Goal: Task Accomplishment & Management: Use online tool/utility

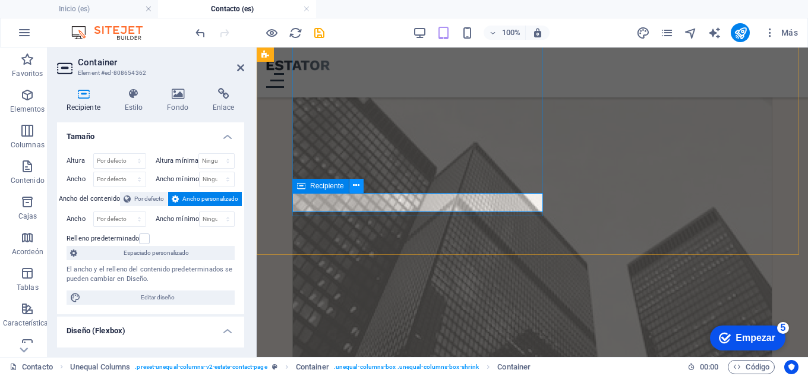
scroll to position [1346, 0]
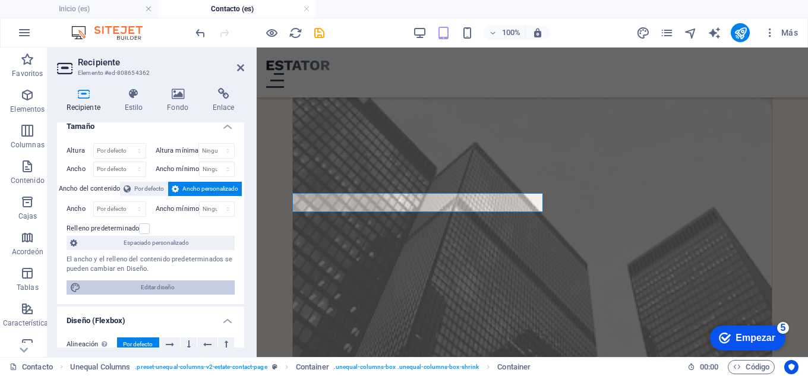
scroll to position [0, 0]
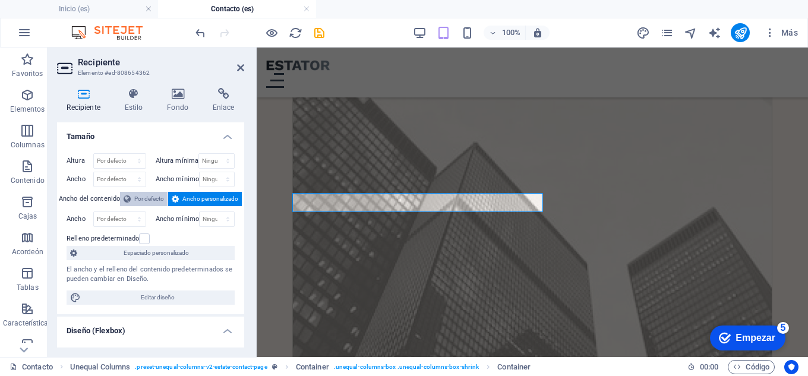
click at [147, 197] on font "Por defecto" at bounding box center [149, 198] width 30 height 7
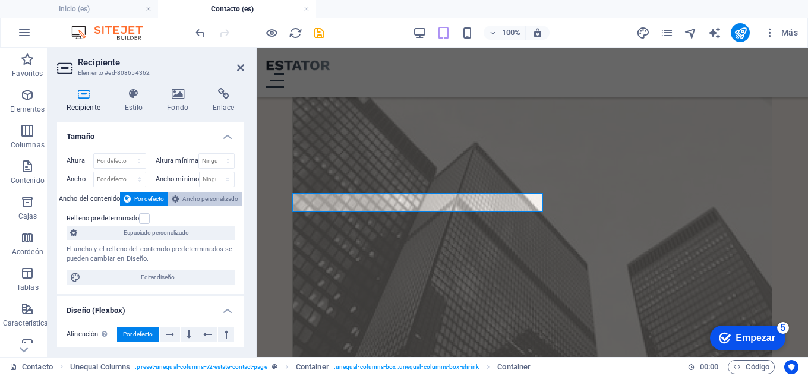
click at [192, 197] on font "Ancho personalizado" at bounding box center [210, 198] width 56 height 7
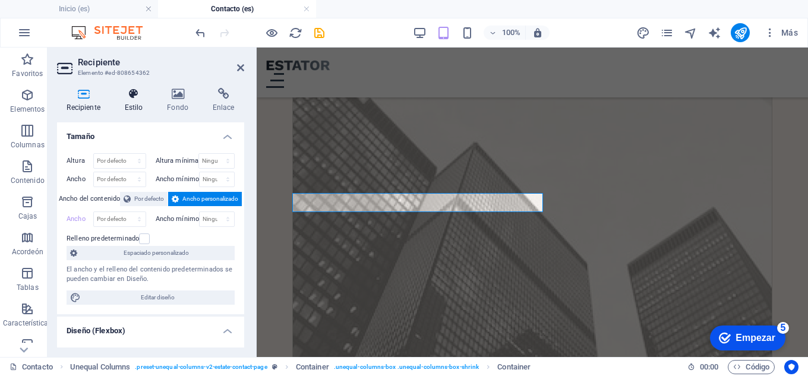
click at [132, 102] on h4 "Estilo" at bounding box center [136, 100] width 43 height 25
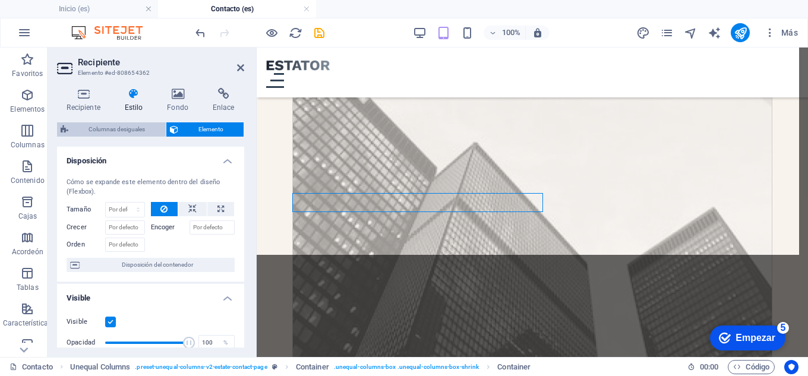
click at [124, 126] on font "Columnas desiguales" at bounding box center [116, 129] width 56 height 7
select select "%"
select select "px"
select select "preset-unequal-columns-v2-estate-contact-page"
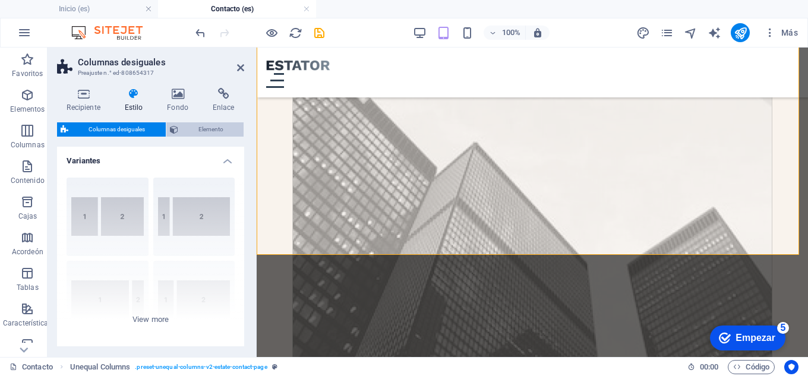
click at [217, 126] on font "Elemento" at bounding box center [210, 129] width 25 height 7
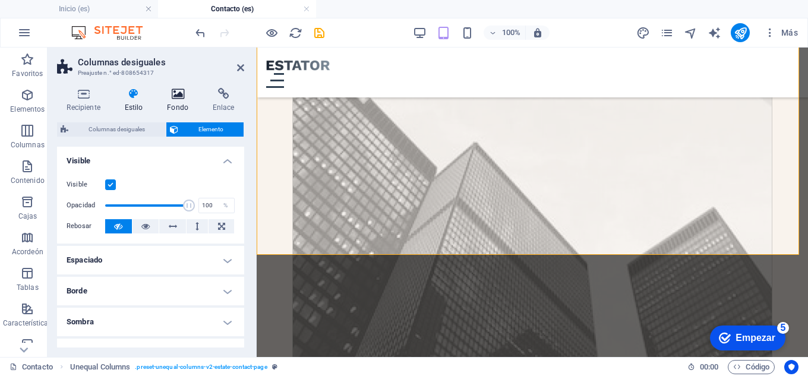
click at [173, 97] on icon at bounding box center [177, 94] width 41 height 12
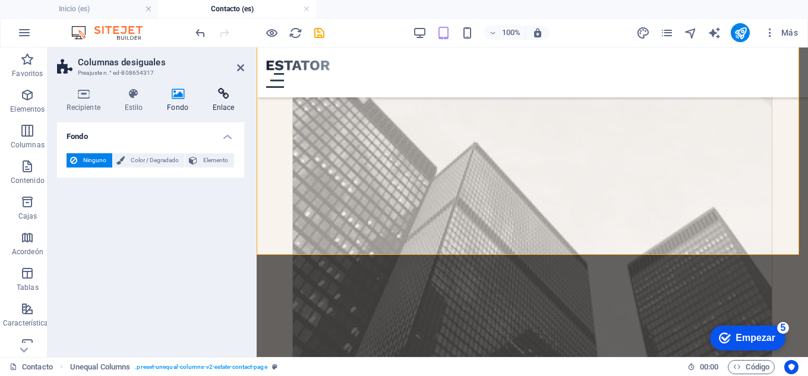
click at [217, 96] on icon at bounding box center [223, 94] width 42 height 12
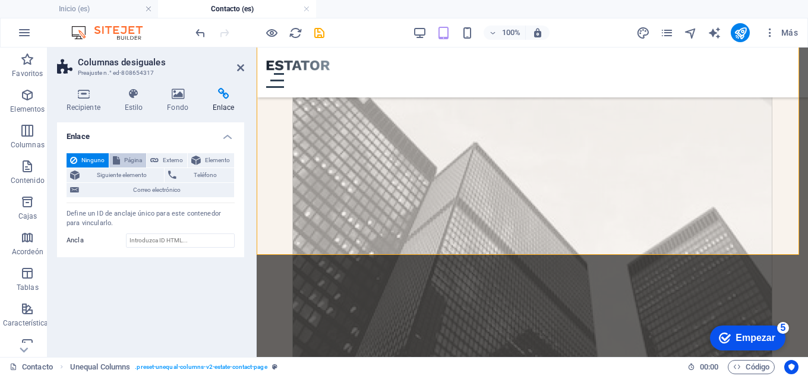
click at [124, 159] on font "Página" at bounding box center [133, 160] width 18 height 7
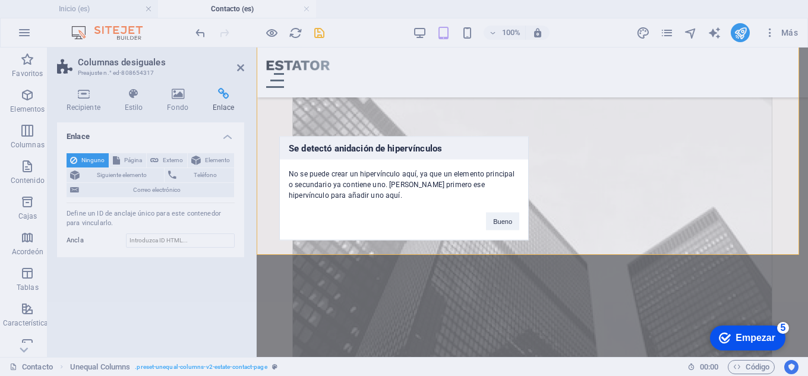
click at [160, 159] on div "Se detectó anidación de hipervínculos No se puede crear un hipervínculo aquí, y…" at bounding box center [404, 188] width 808 height 376
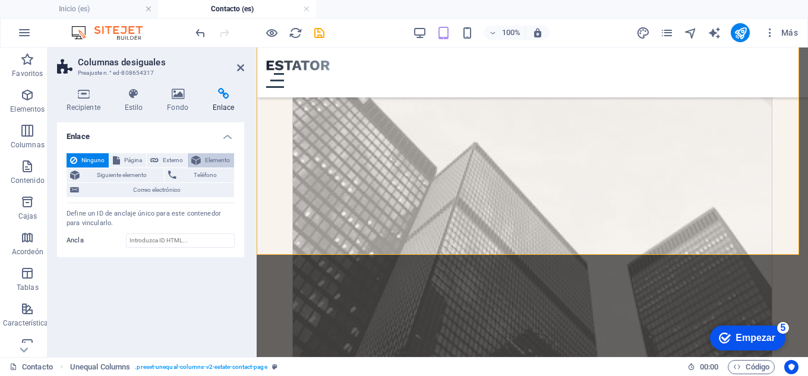
click at [221, 160] on font "Elemento" at bounding box center [217, 160] width 25 height 7
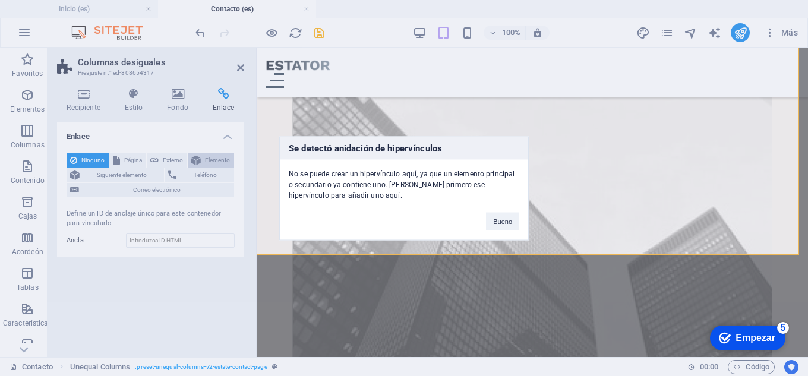
click at [221, 160] on div "Se detectó anidación de hipervínculos No se puede crear un hipervínculo aquí, y…" at bounding box center [404, 188] width 808 height 376
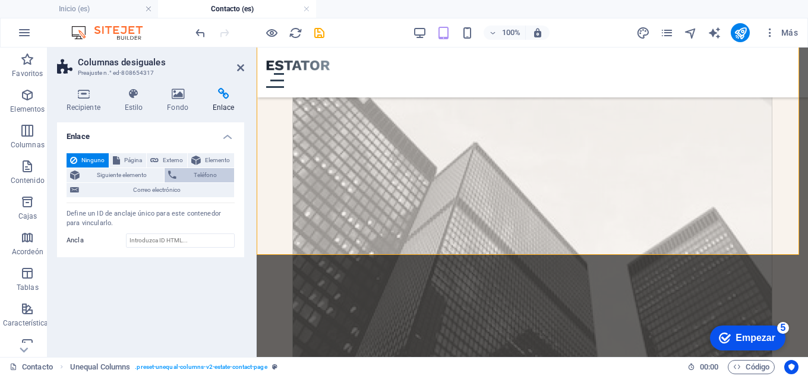
click at [192, 174] on span "Teléfono" at bounding box center [205, 175] width 50 height 14
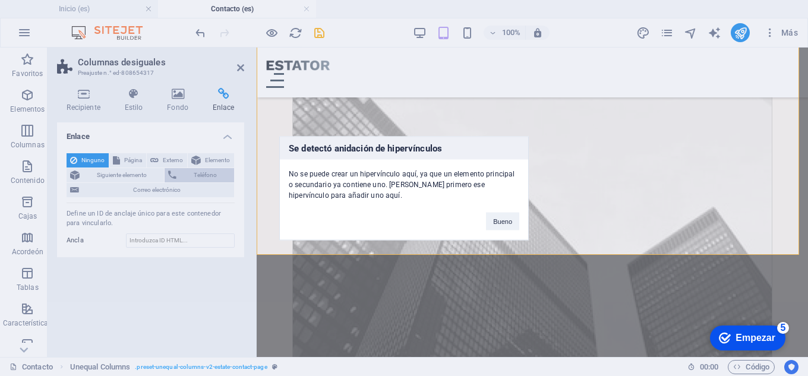
click at [192, 174] on div "Se detectó anidación de hipervínculos No se puede crear un hipervínculo aquí, y…" at bounding box center [404, 188] width 808 height 376
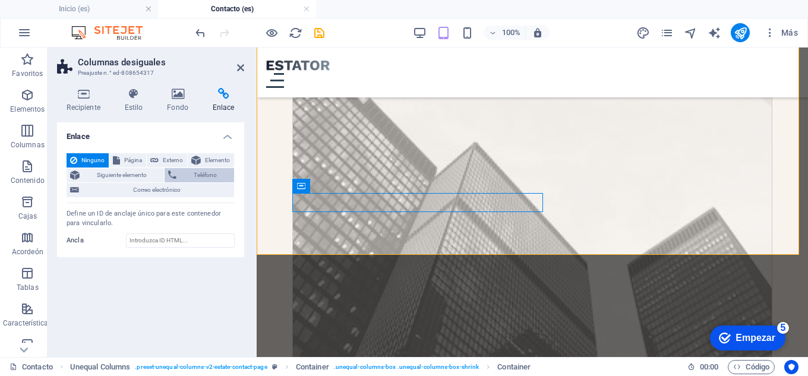
click at [204, 173] on font "Teléfono" at bounding box center [205, 175] width 23 height 7
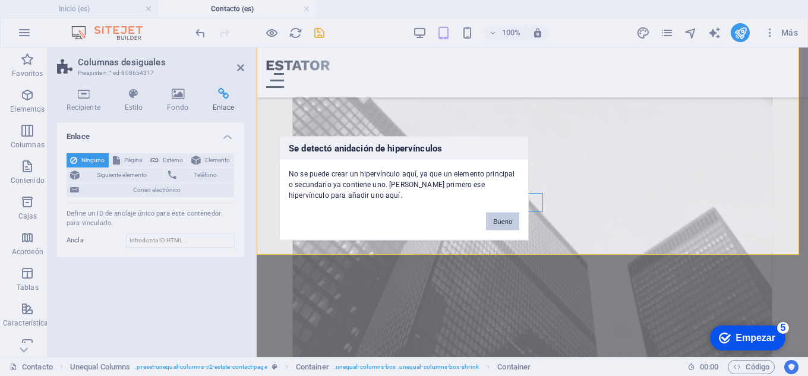
click at [497, 218] on font "Bueno" at bounding box center [502, 220] width 19 height 7
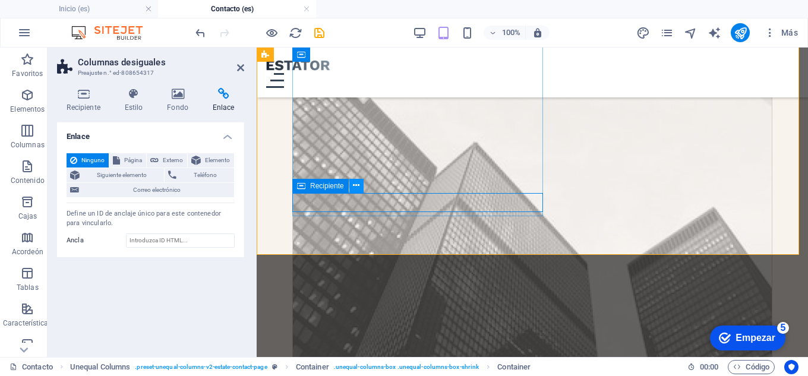
click at [353, 185] on icon at bounding box center [356, 185] width 7 height 12
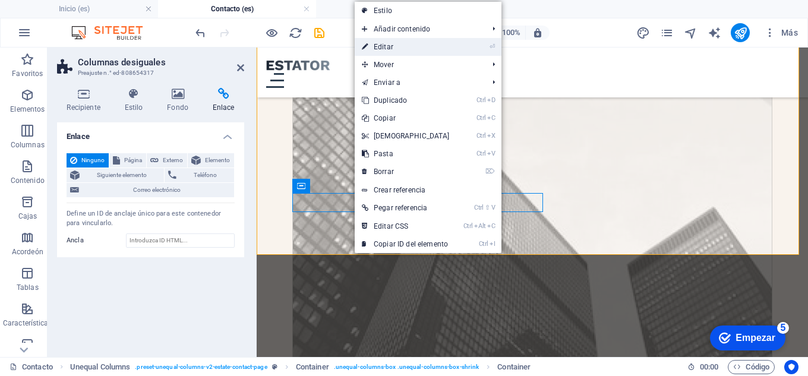
click at [419, 43] on link "⏎ Editar" at bounding box center [406, 47] width 102 height 18
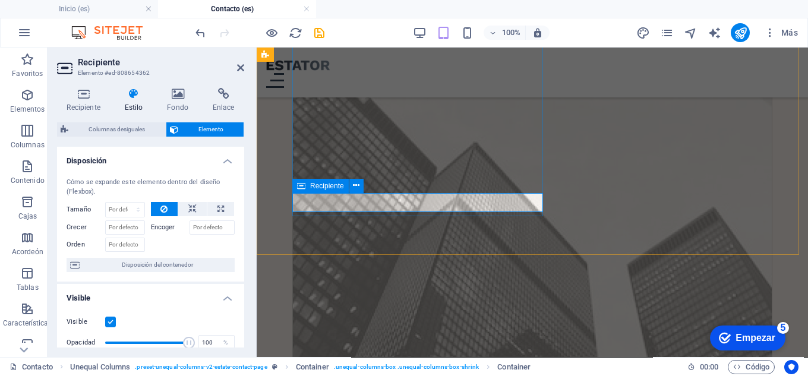
click at [325, 188] on font "Recipiente" at bounding box center [327, 186] width 34 height 8
click at [325, 186] on font "Recipiente" at bounding box center [327, 186] width 34 height 8
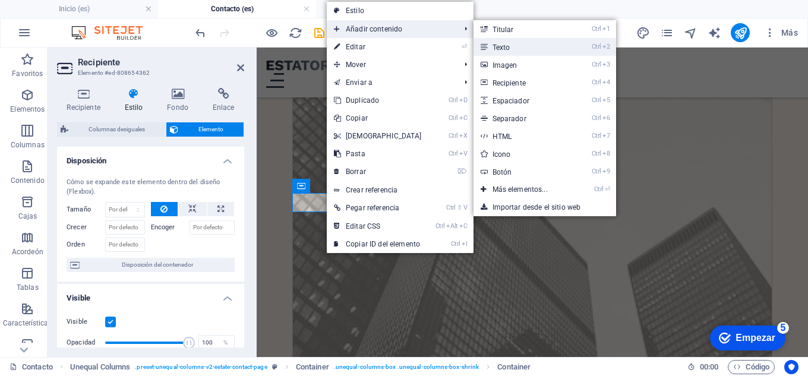
click at [512, 51] on link "Ctrl 2 Texto" at bounding box center [522, 47] width 98 height 18
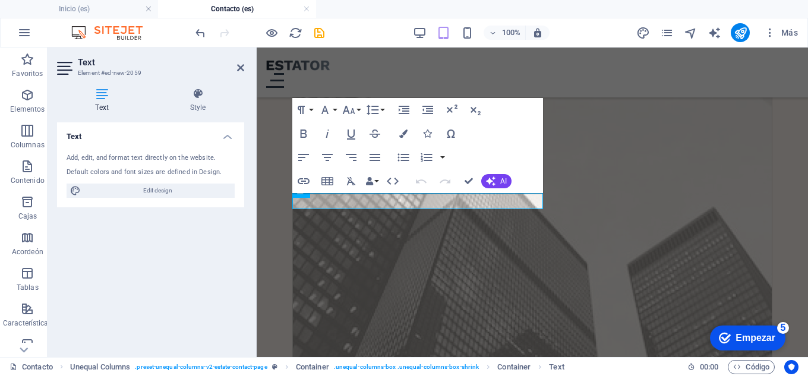
scroll to position [1341, 0]
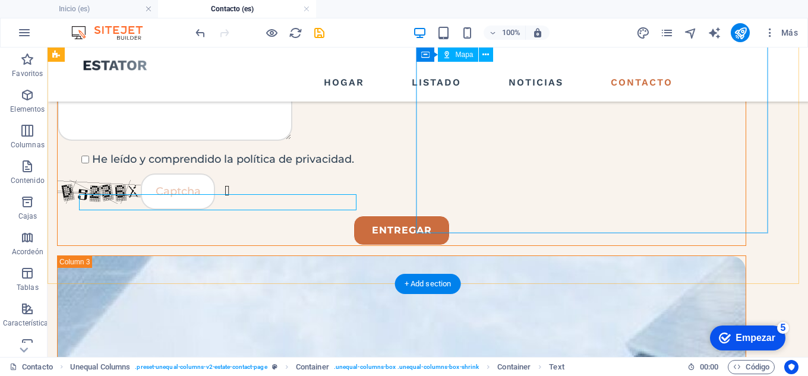
scroll to position [560, 0]
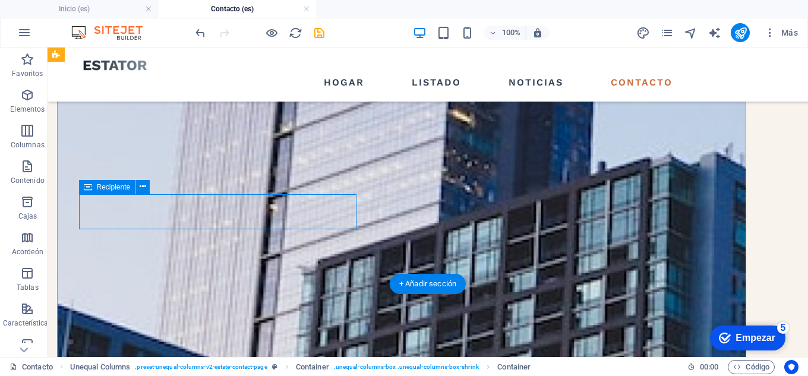
scroll to position [1349, 0]
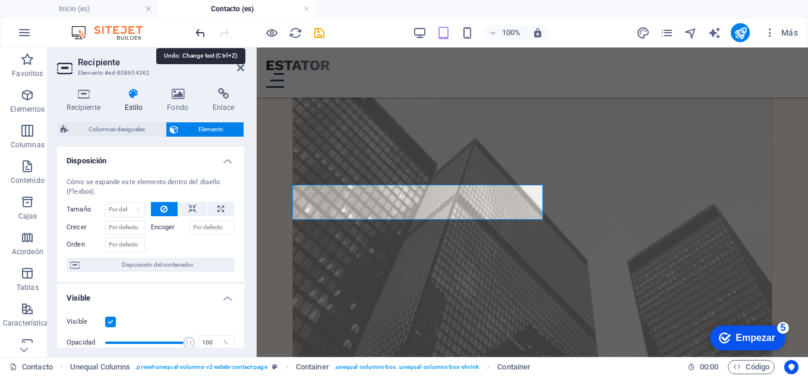
click at [204, 30] on icon "deshacer" at bounding box center [201, 33] width 14 height 14
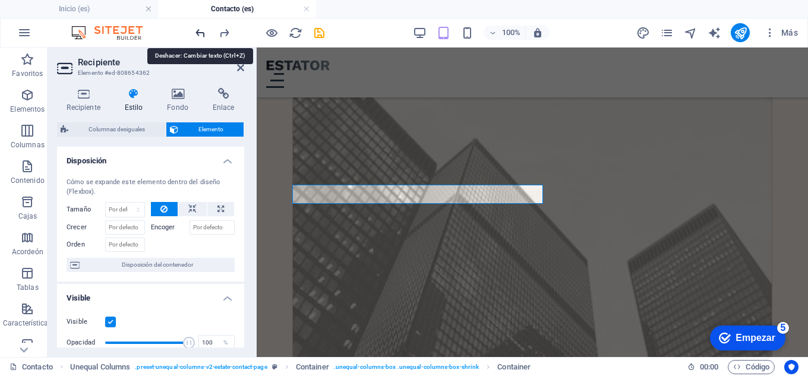
scroll to position [1354, 0]
click at [204, 30] on icon "deshacer" at bounding box center [201, 33] width 14 height 14
click at [198, 34] on icon "deshacer" at bounding box center [201, 33] width 14 height 14
click at [198, 32] on icon "deshacer" at bounding box center [201, 33] width 14 height 14
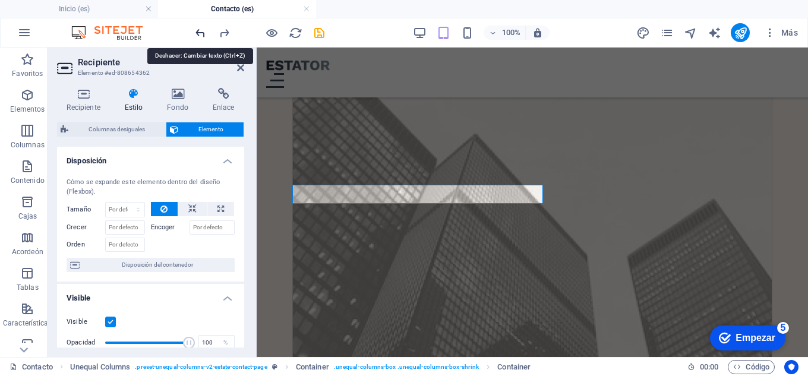
click at [198, 32] on icon "deshacer" at bounding box center [201, 33] width 14 height 14
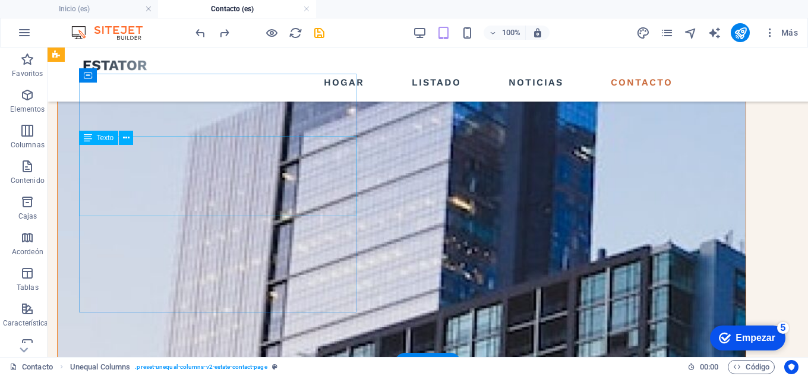
scroll to position [472, 0]
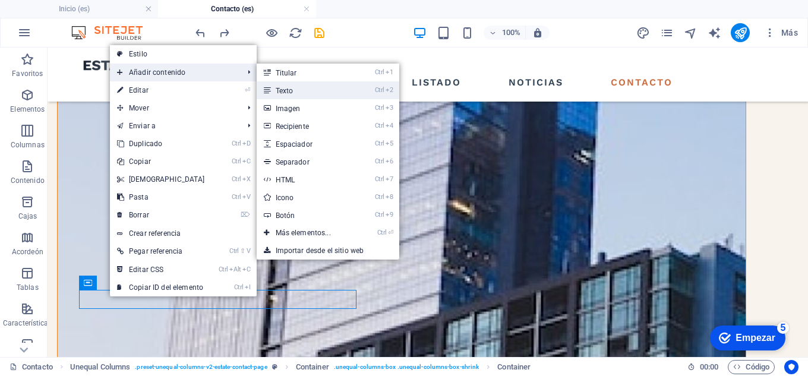
click at [287, 86] on link "Ctrl 2 Texto" at bounding box center [306, 90] width 98 height 18
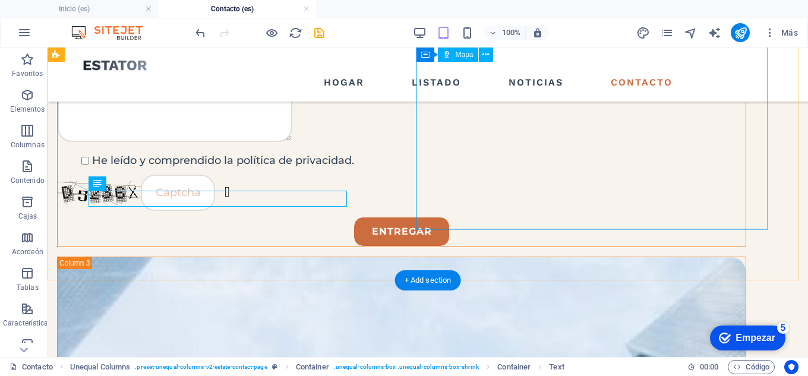
scroll to position [560, 0]
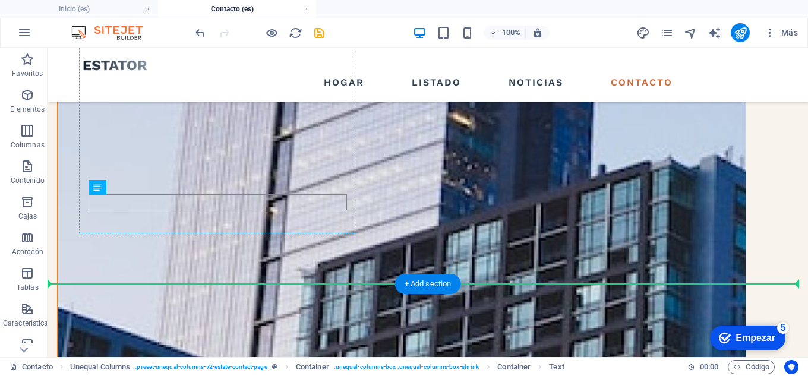
drag, startPoint x: 183, startPoint y: 234, endPoint x: 139, endPoint y: 217, distance: 47.5
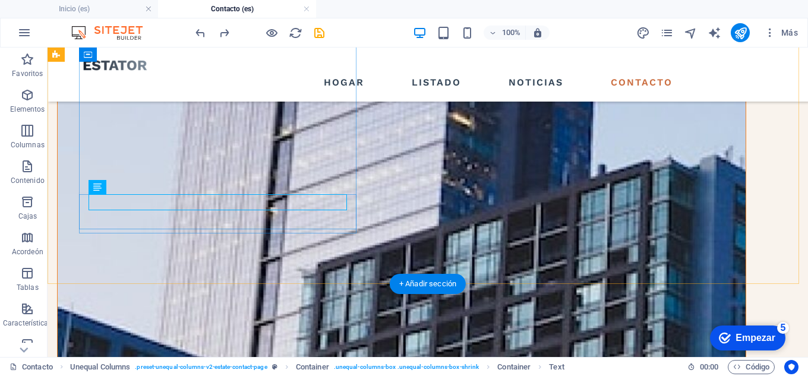
scroll to position [568, 0]
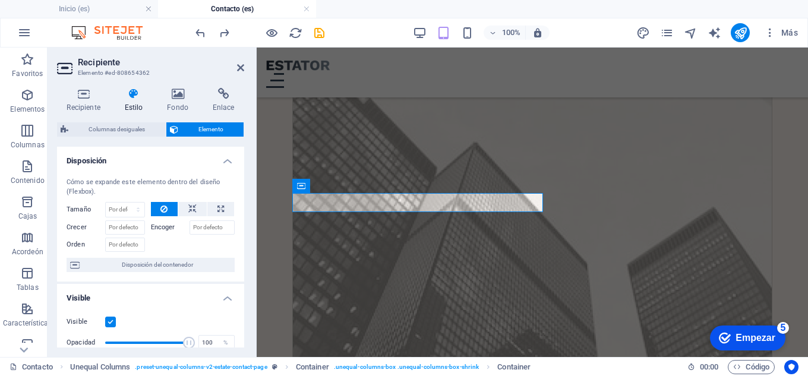
drag, startPoint x: 302, startPoint y: 202, endPoint x: 410, endPoint y: 201, distance: 108.1
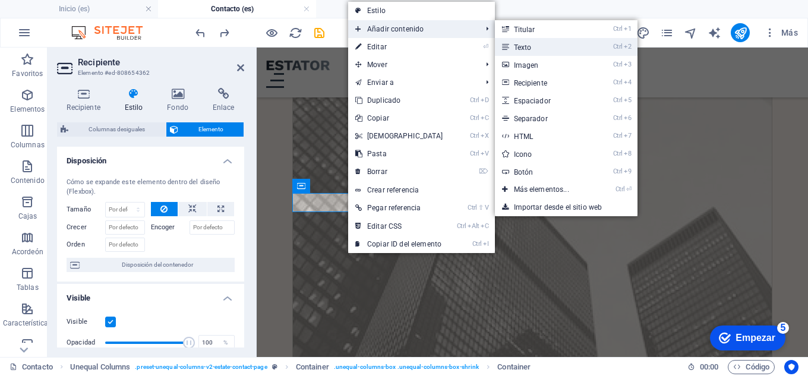
click at [521, 47] on font "Texto" at bounding box center [523, 47] width 18 height 8
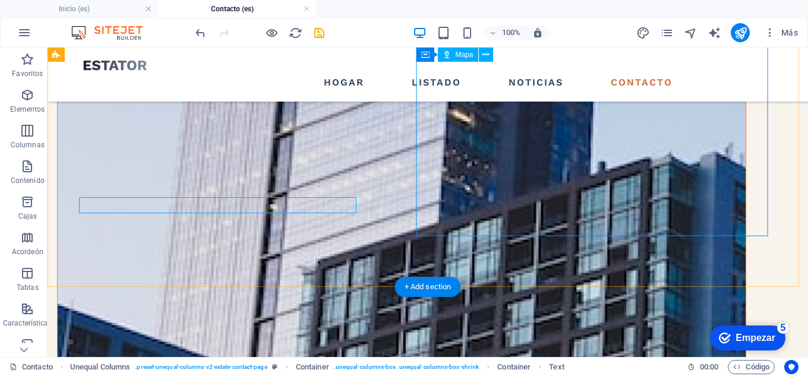
scroll to position [560, 0]
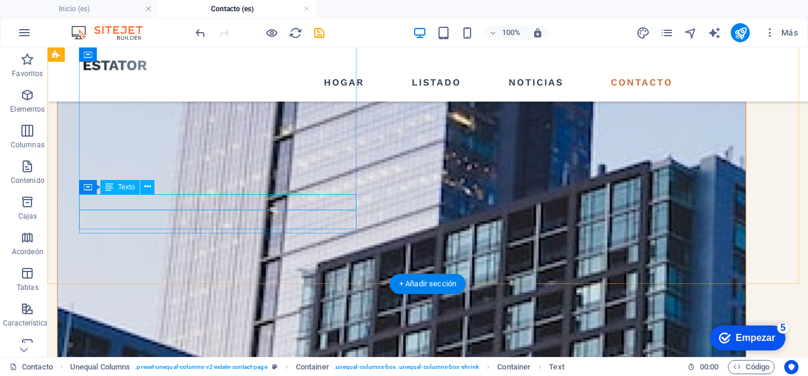
drag, startPoint x: 81, startPoint y: 216, endPoint x: 83, endPoint y: 199, distance: 16.8
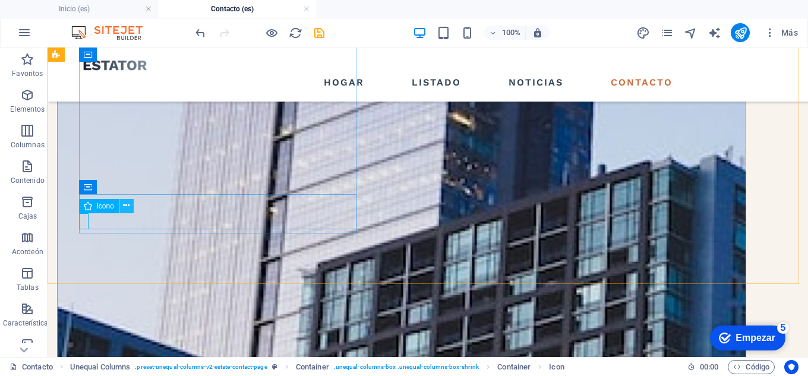
click at [124, 208] on icon at bounding box center [126, 206] width 7 height 12
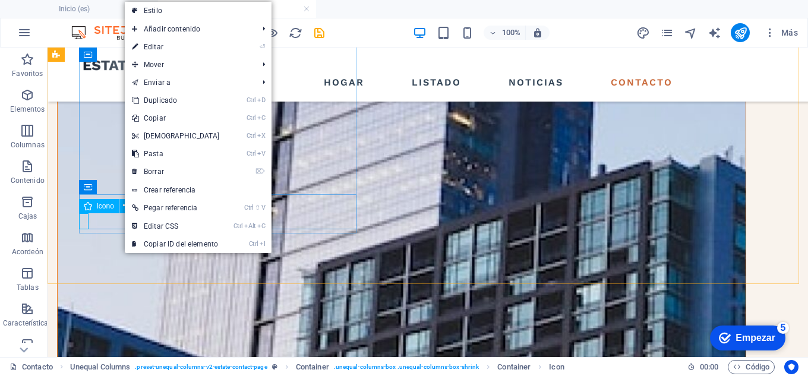
click at [104, 208] on font "Icono" at bounding box center [105, 206] width 17 height 8
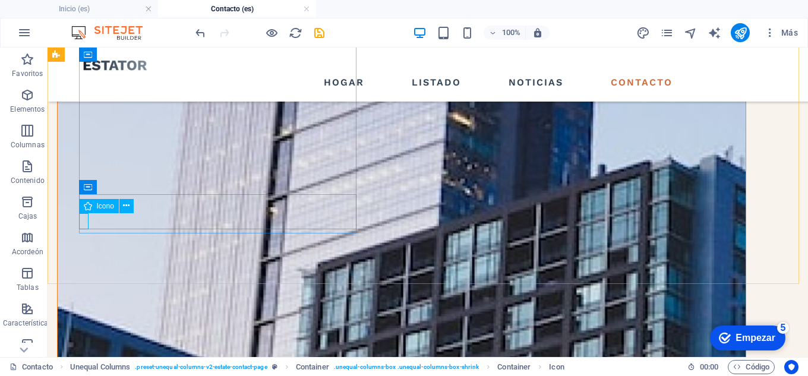
click at [111, 205] on font "Icono" at bounding box center [105, 206] width 17 height 8
select select "xMidYMid"
select select "px"
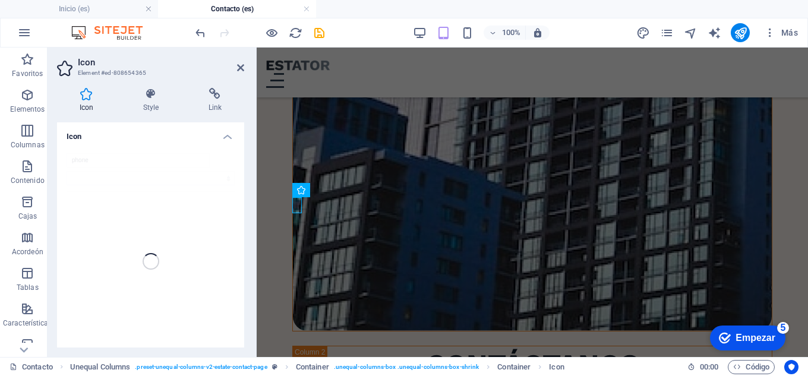
scroll to position [1356, 0]
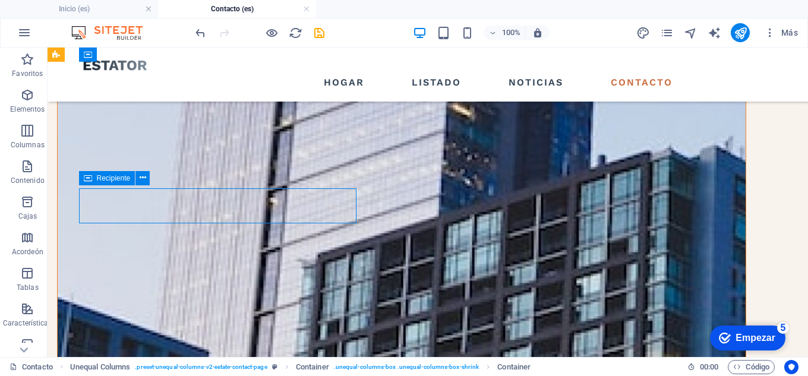
scroll to position [569, 0]
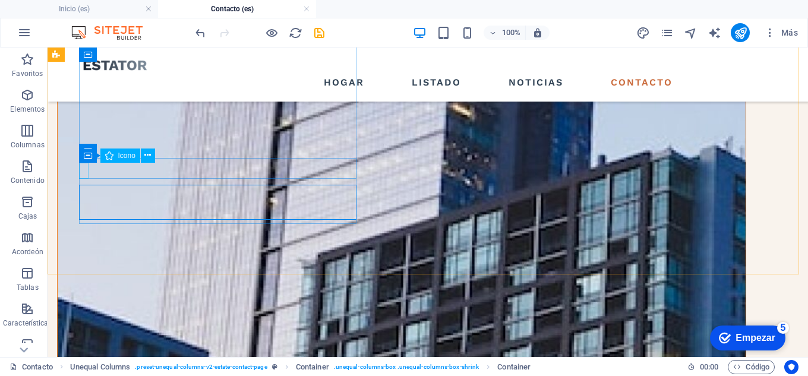
click at [84, 163] on div "Recipiente Icono" at bounding box center [121, 155] width 84 height 15
click at [161, 153] on icon at bounding box center [163, 150] width 7 height 12
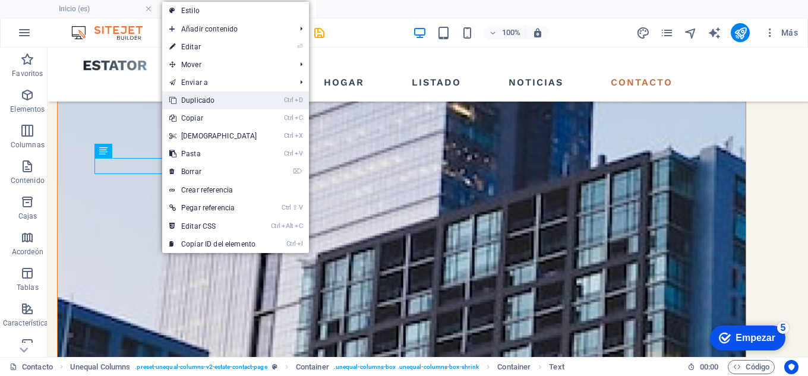
click at [207, 103] on font "Duplicado" at bounding box center [197, 100] width 33 height 8
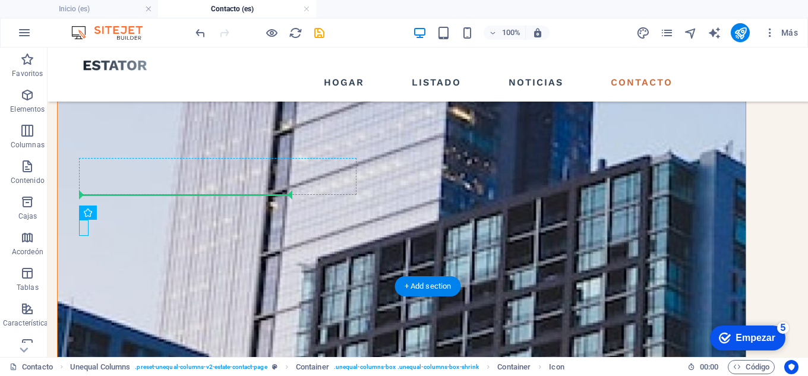
drag, startPoint x: 83, startPoint y: 223, endPoint x: 83, endPoint y: 189, distance: 33.9
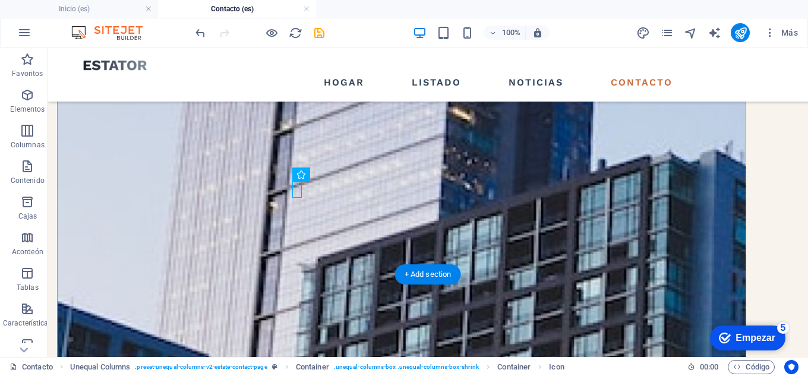
scroll to position [569, 0]
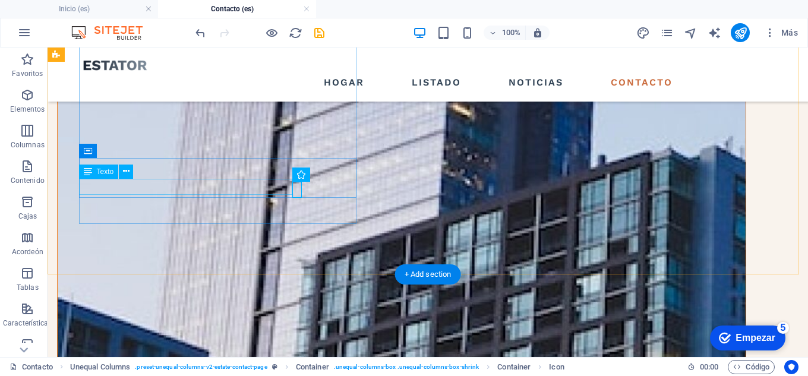
drag, startPoint x: 295, startPoint y: 185, endPoint x: 86, endPoint y: 182, distance: 209.6
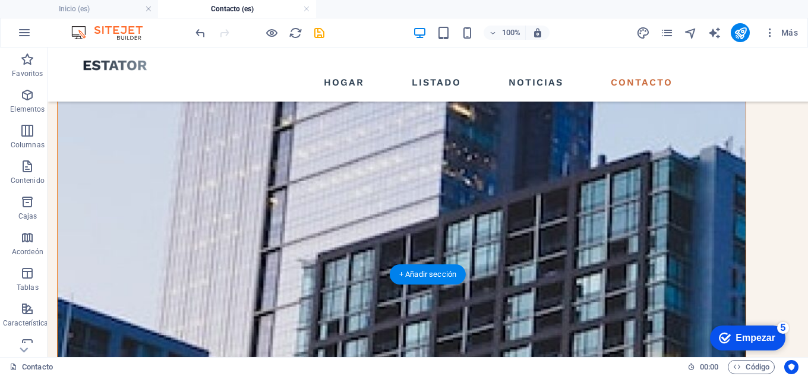
drag, startPoint x: 295, startPoint y: 187, endPoint x: 79, endPoint y: 188, distance: 216.2
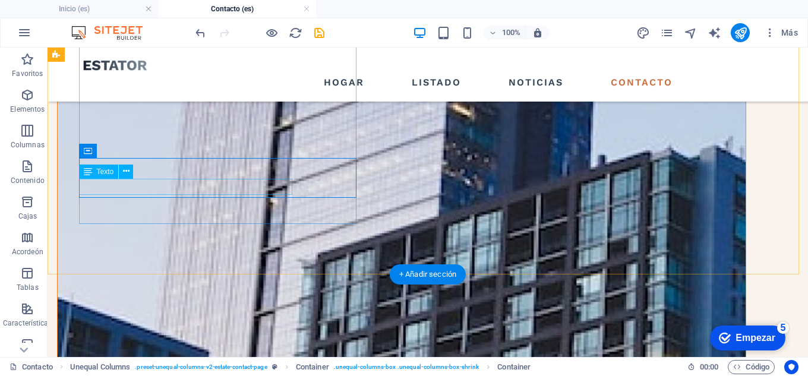
drag, startPoint x: 296, startPoint y: 186, endPoint x: 227, endPoint y: 186, distance: 68.3
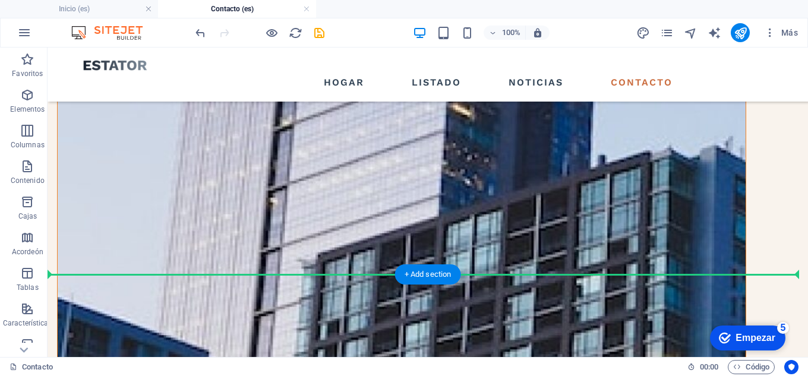
drag, startPoint x: 298, startPoint y: 185, endPoint x: 49, endPoint y: 176, distance: 248.4
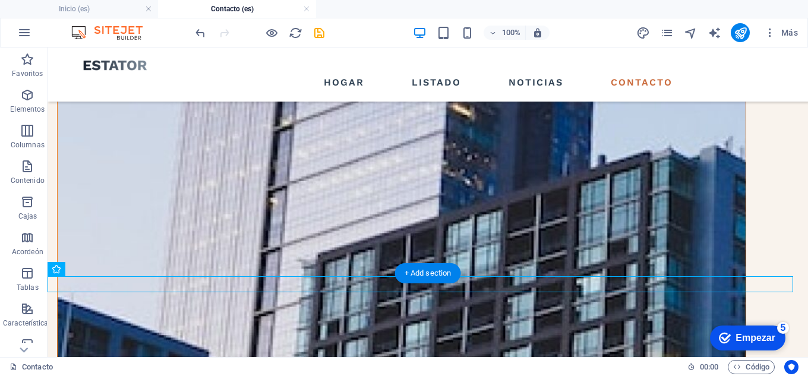
scroll to position [571, 0]
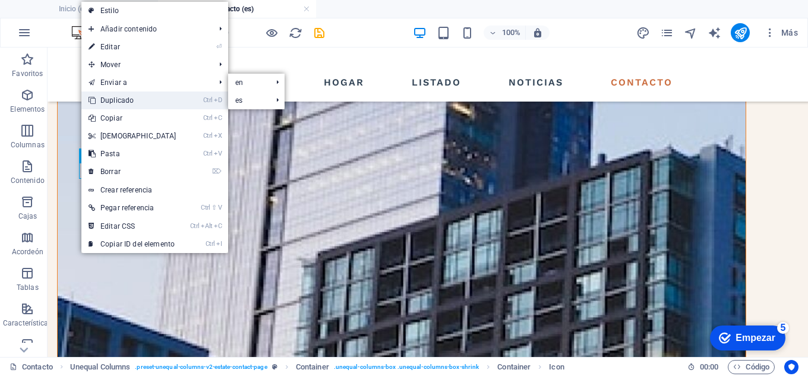
click at [138, 102] on link "Ctrl D Duplicado" at bounding box center [132, 100] width 102 height 18
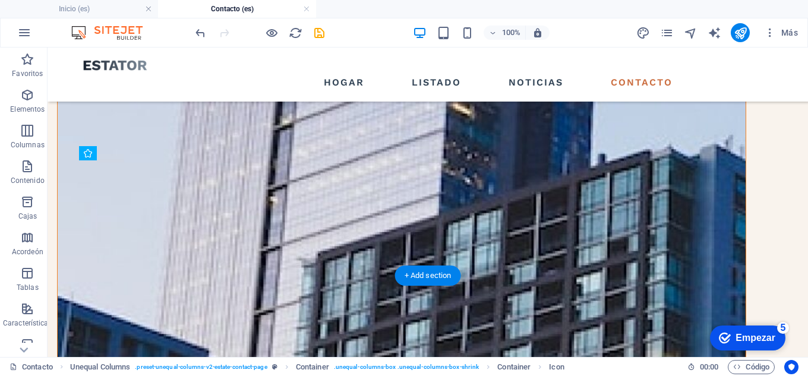
scroll to position [568, 0]
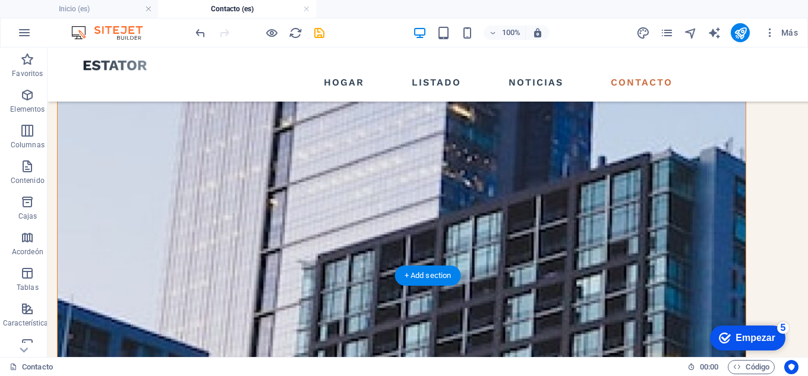
drag, startPoint x: 102, startPoint y: 164, endPoint x: 95, endPoint y: 187, distance: 23.7
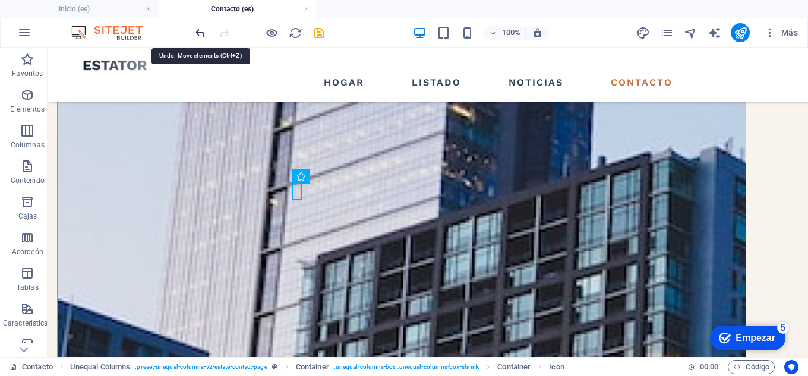
click at [200, 32] on icon "deshacer" at bounding box center [201, 33] width 14 height 14
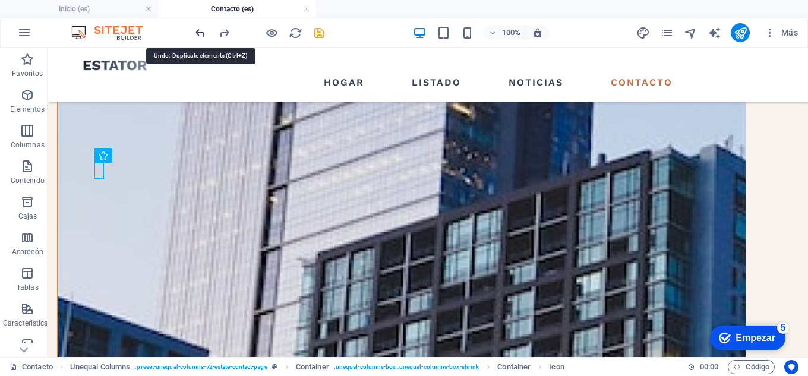
click at [200, 32] on icon "deshacer" at bounding box center [201, 33] width 14 height 14
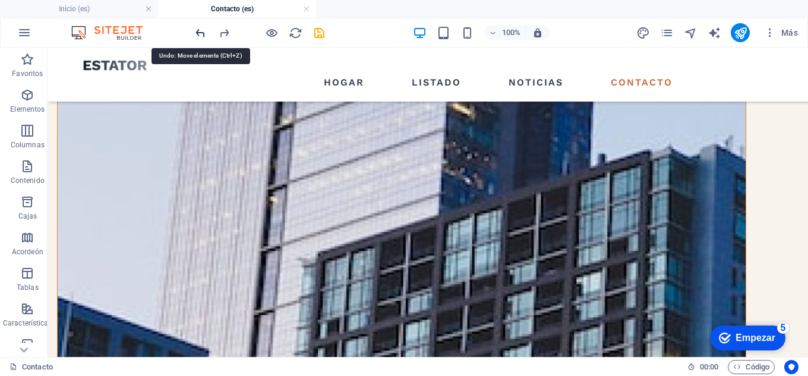
click at [200, 32] on icon "deshacer" at bounding box center [201, 33] width 14 height 14
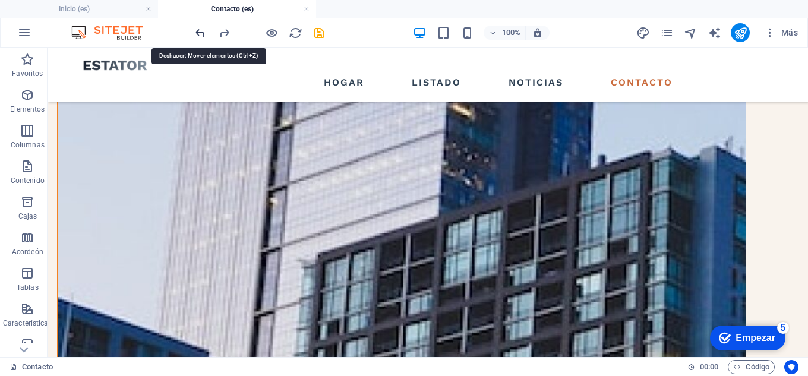
click at [200, 32] on icon "deshacer" at bounding box center [201, 33] width 14 height 14
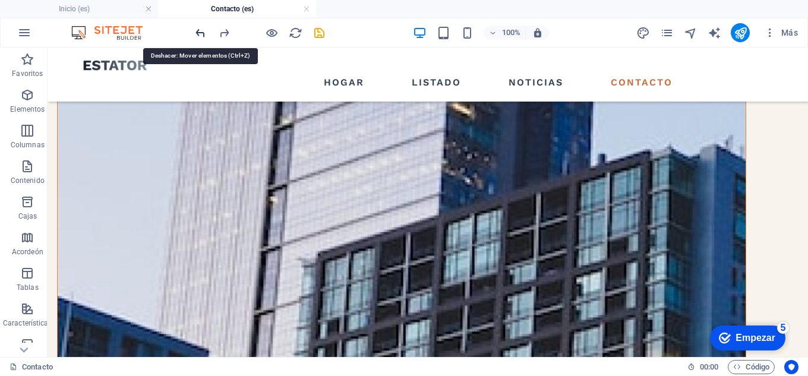
click at [200, 32] on icon "deshacer" at bounding box center [201, 33] width 14 height 14
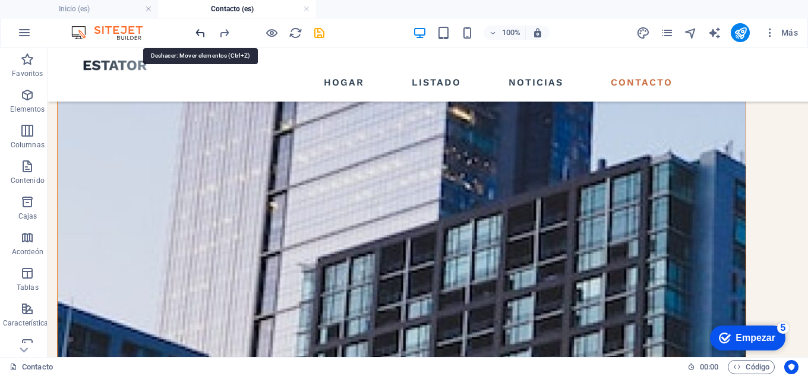
click at [200, 32] on icon "deshacer" at bounding box center [201, 33] width 14 height 14
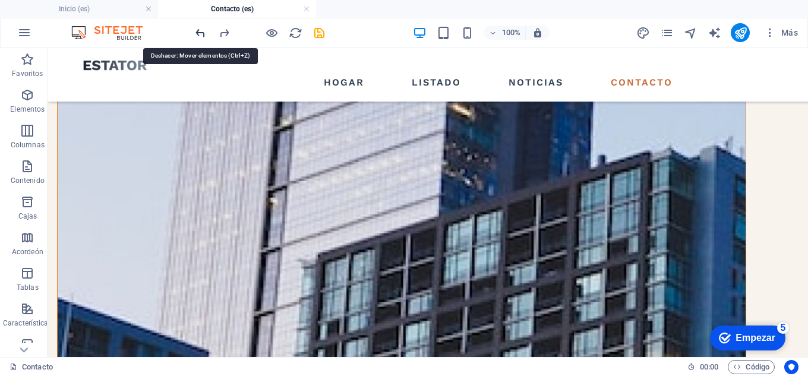
click at [200, 32] on icon "deshacer" at bounding box center [201, 33] width 14 height 14
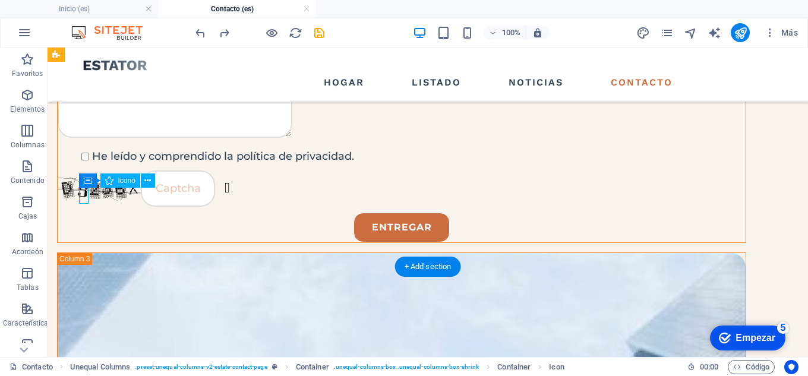
select select "xMidYMid"
select select "px"
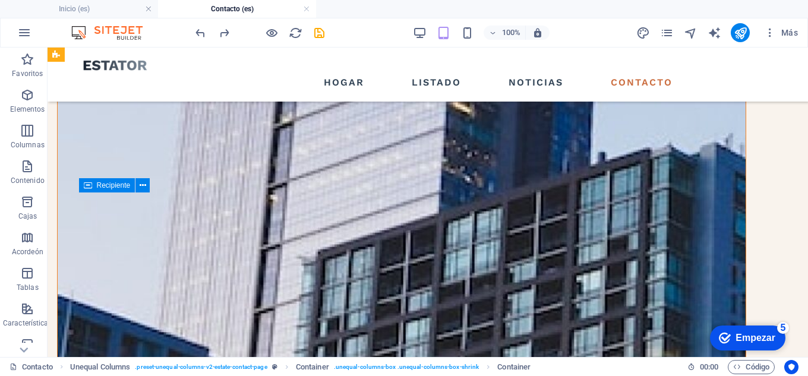
scroll to position [569, 0]
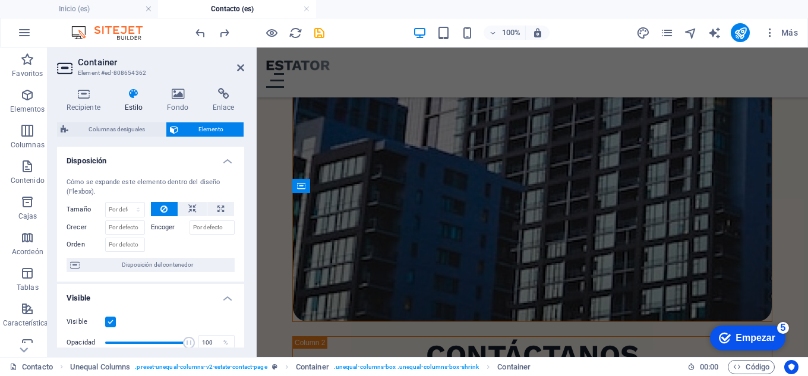
scroll to position [1346, 0]
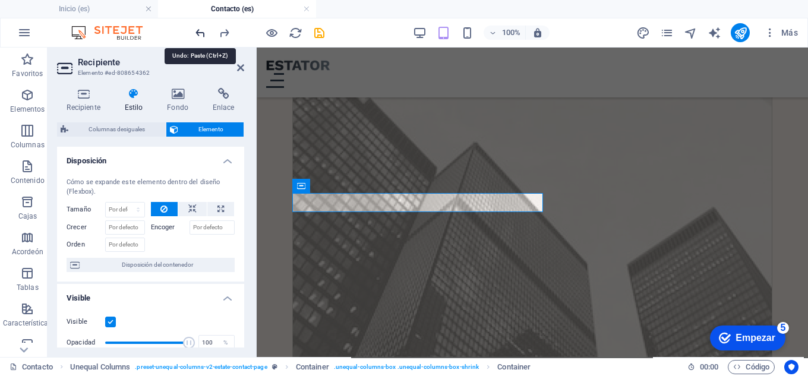
click at [204, 31] on icon "deshacer" at bounding box center [201, 33] width 14 height 14
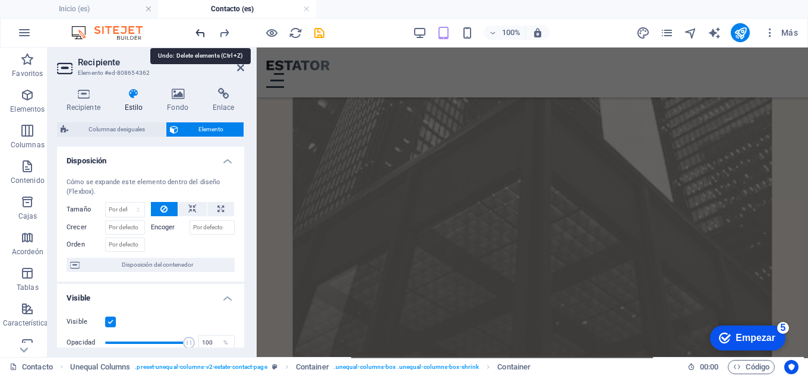
click at [204, 31] on icon "deshacer" at bounding box center [201, 33] width 14 height 14
click at [204, 31] on div at bounding box center [259, 32] width 133 height 19
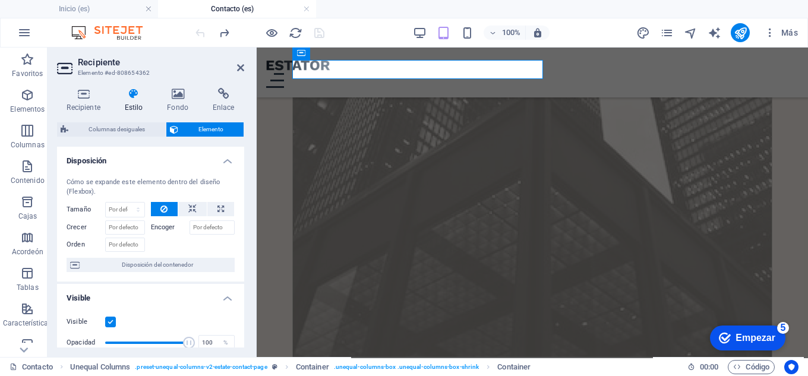
scroll to position [1344, 0]
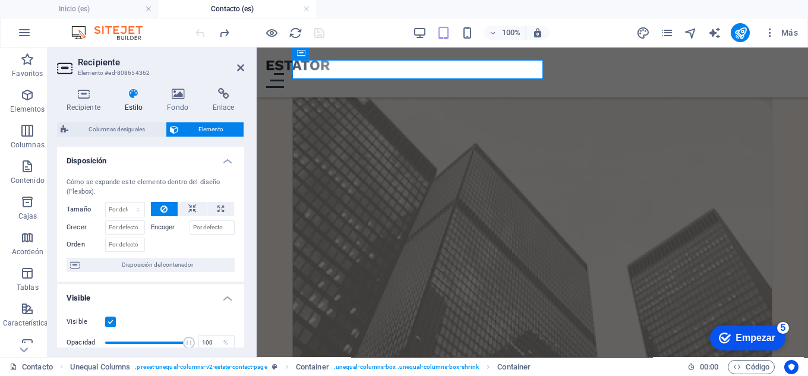
click at [204, 31] on div at bounding box center [259, 32] width 133 height 19
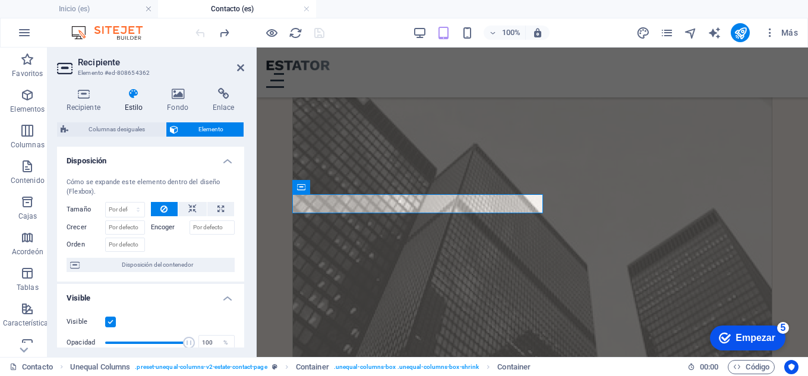
click at [204, 31] on div at bounding box center [259, 32] width 133 height 19
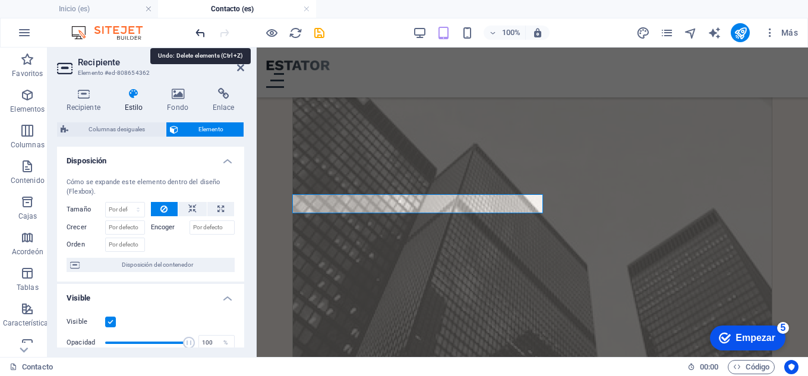
click at [200, 30] on icon "deshacer" at bounding box center [201, 33] width 14 height 14
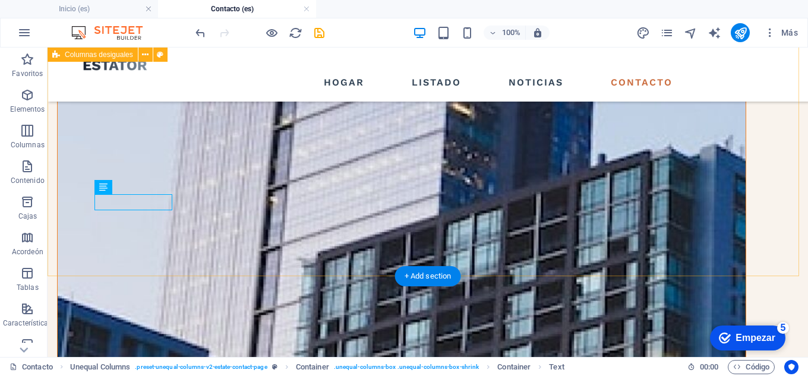
scroll to position [568, 0]
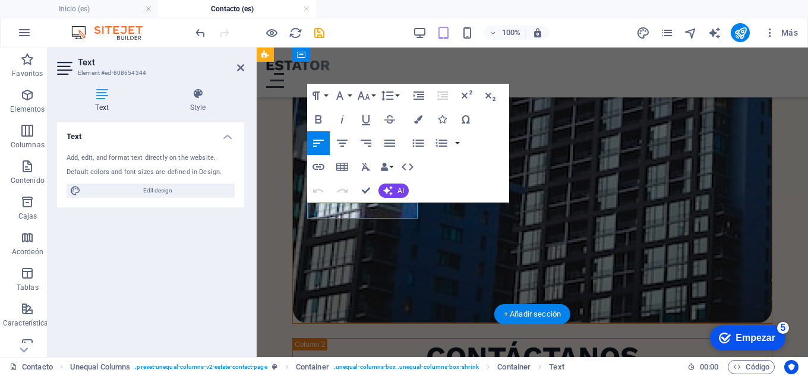
scroll to position [1286, 0]
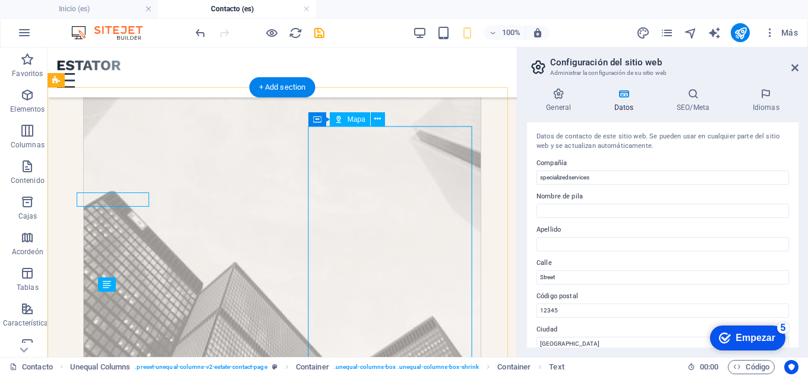
scroll to position [1062, 0]
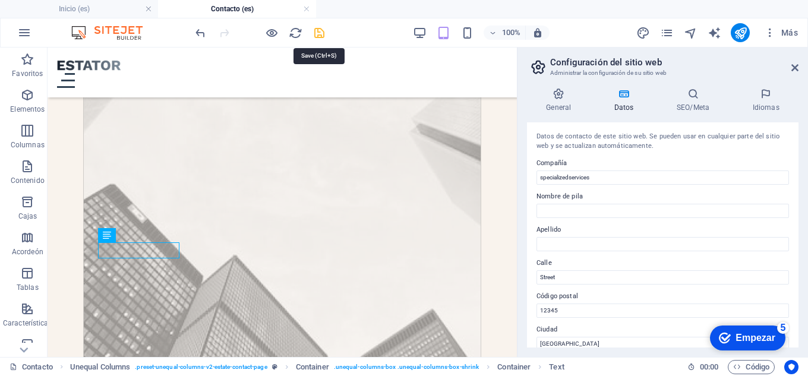
click at [319, 35] on icon "ahorrar" at bounding box center [319, 33] width 14 height 14
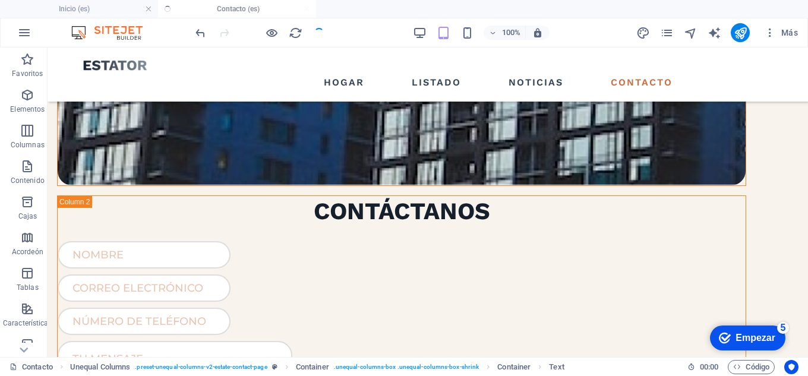
scroll to position [518, 0]
